Goal: Transaction & Acquisition: Book appointment/travel/reservation

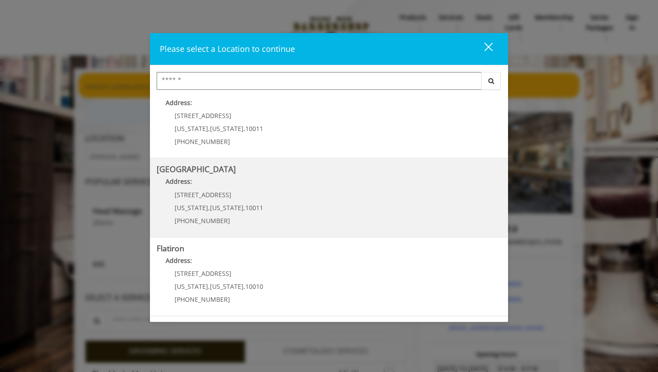
scroll to position [94, 0]
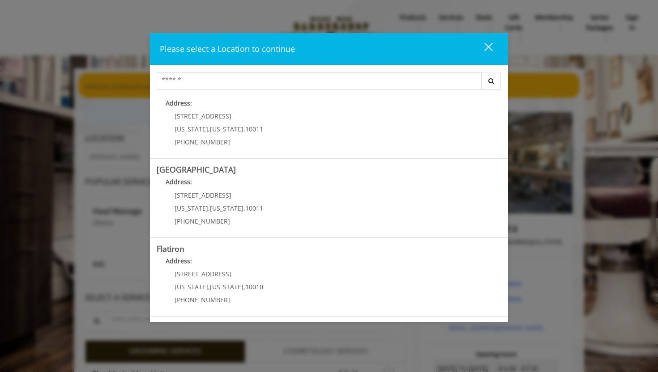
click at [240, 15] on div "Please select a Location to continue close Search [GEOGRAPHIC_DATA] Address: [S…" at bounding box center [329, 186] width 658 height 372
click at [486, 44] on div "close" at bounding box center [483, 48] width 18 height 13
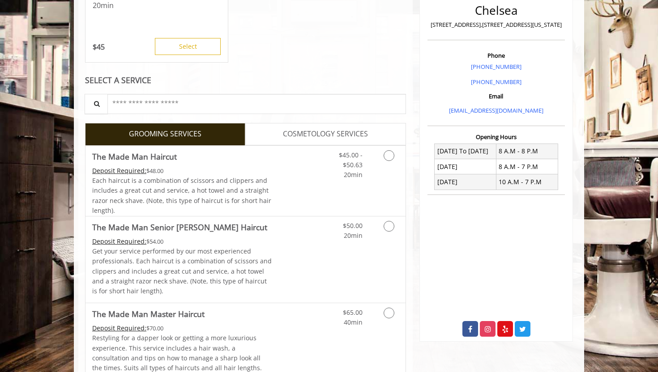
scroll to position [221, 0]
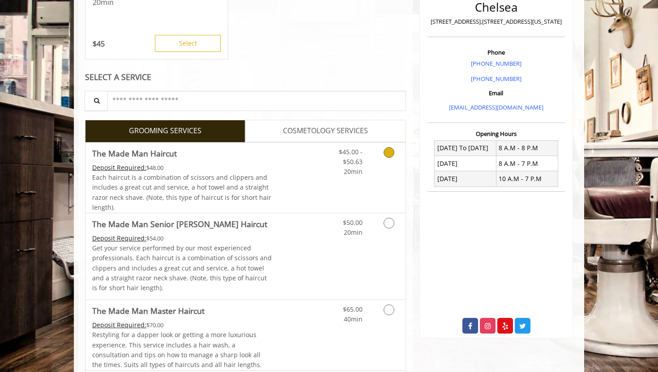
click at [221, 183] on div "Each haircut is a combination of scissors and clippers and includes a great cut…" at bounding box center [182, 193] width 180 height 40
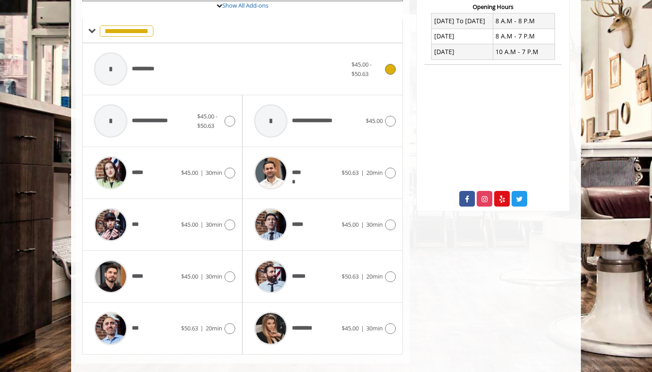
scroll to position [361, 0]
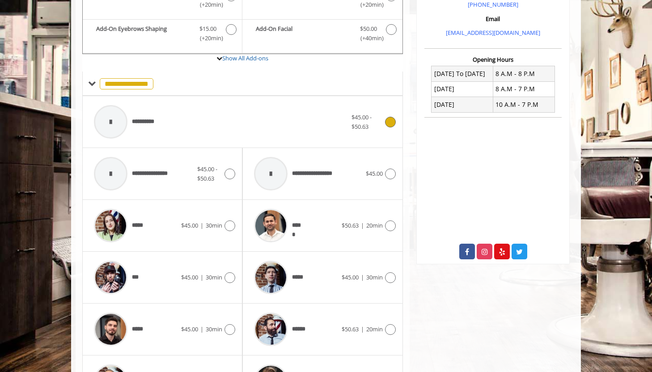
click at [181, 121] on div "**********" at bounding box center [220, 122] width 262 height 43
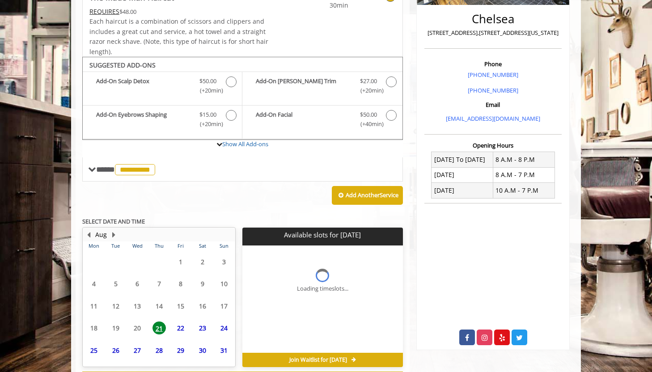
scroll to position [248, 0]
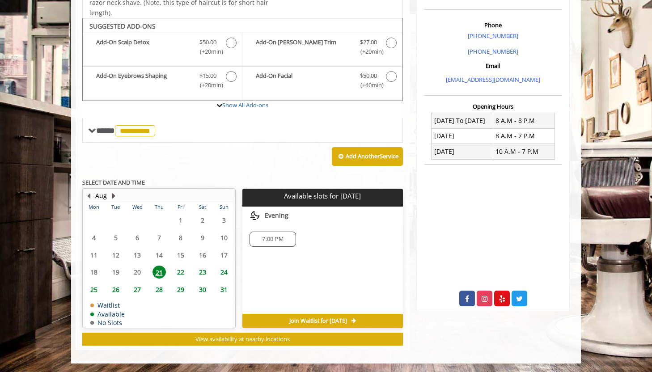
click at [117, 194] on button "Next Month" at bounding box center [113, 196] width 7 height 10
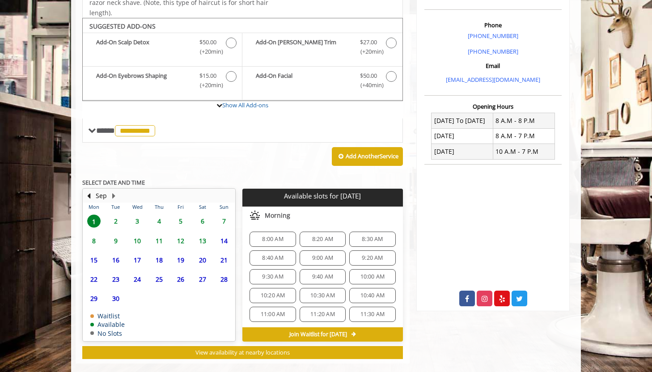
click at [183, 221] on span "5" at bounding box center [180, 221] width 13 height 13
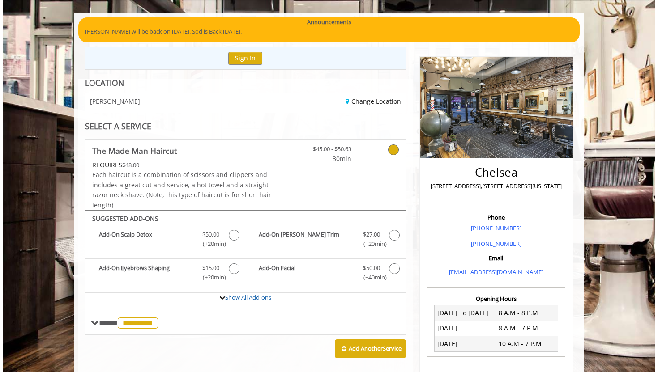
scroll to position [0, 0]
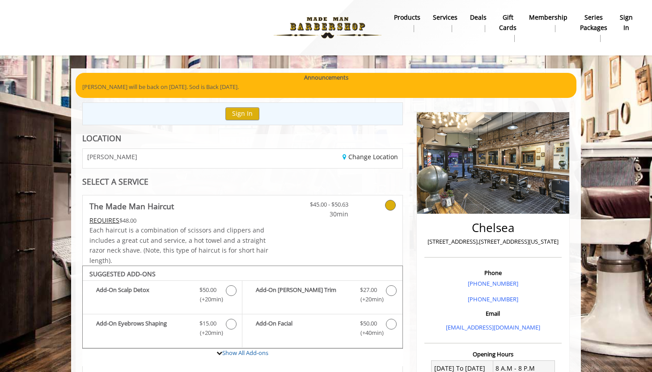
click at [286, 159] on div "Change Location" at bounding box center [325, 158] width 166 height 19
click at [351, 163] on div "Change Location" at bounding box center [325, 158] width 166 height 19
click at [359, 158] on link "Change Location" at bounding box center [370, 157] width 55 height 9
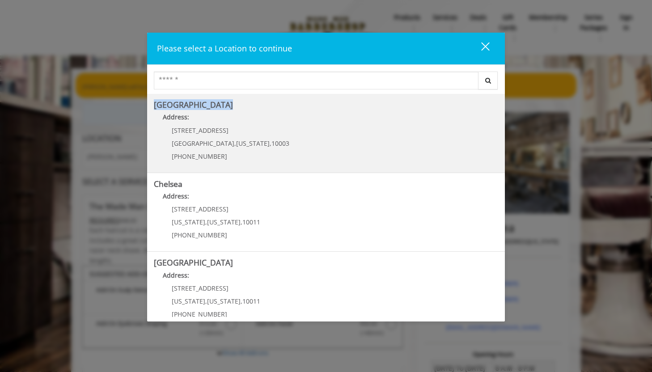
drag, startPoint x: 155, startPoint y: 105, endPoint x: 218, endPoint y: 105, distance: 62.6
click at [218, 105] on b "[GEOGRAPHIC_DATA]" at bounding box center [193, 104] width 79 height 11
